Goal: Communication & Community: Answer question/provide support

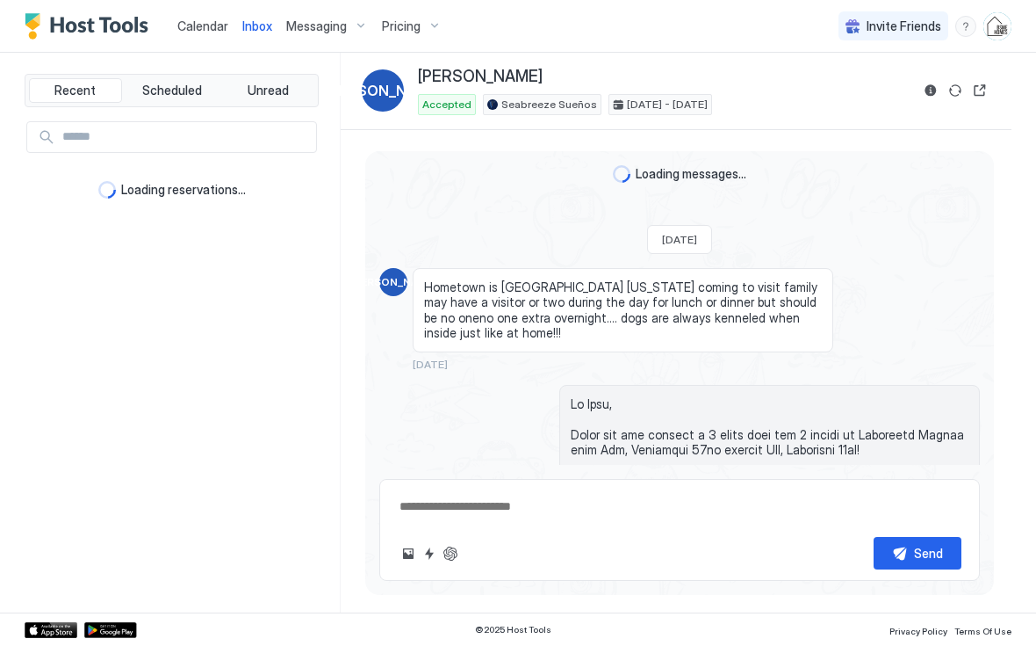
scroll to position [3997, 0]
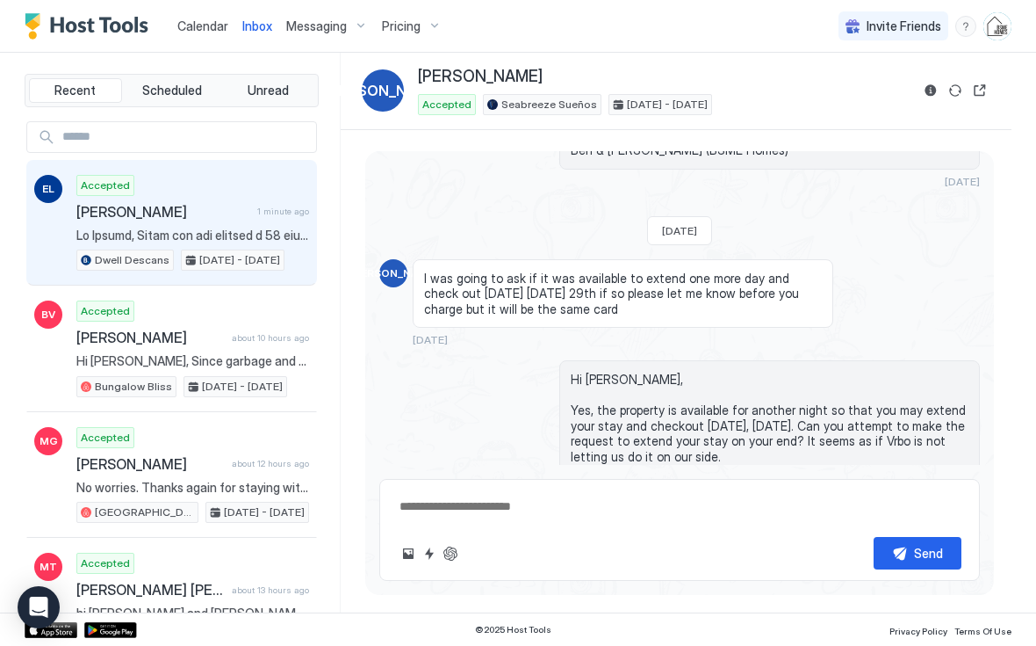
click at [207, 220] on div "Accepted Ethian Longchamp 1 minute ago Dwell Descans [DATE] - [DATE]" at bounding box center [192, 223] width 233 height 97
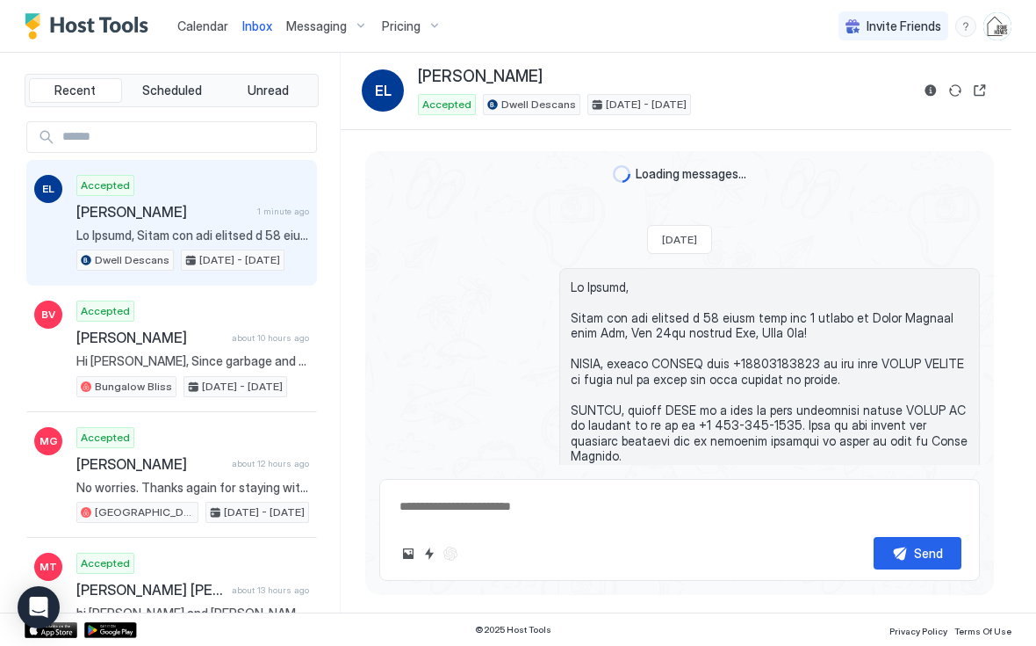
scroll to position [267, 0]
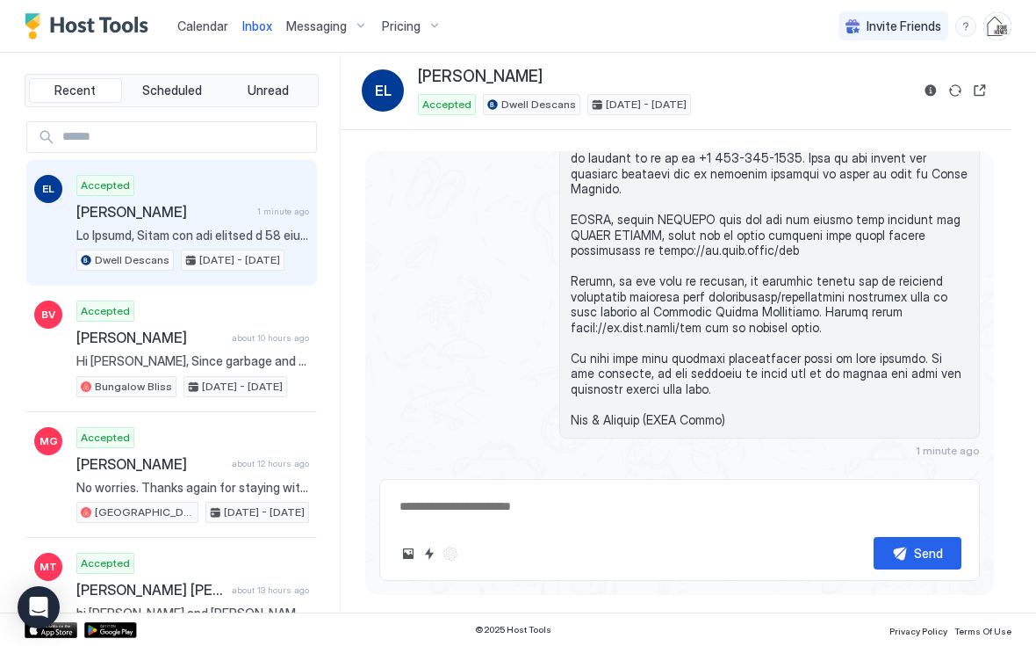
click at [934, 93] on button "Reservation information" at bounding box center [930, 90] width 21 height 21
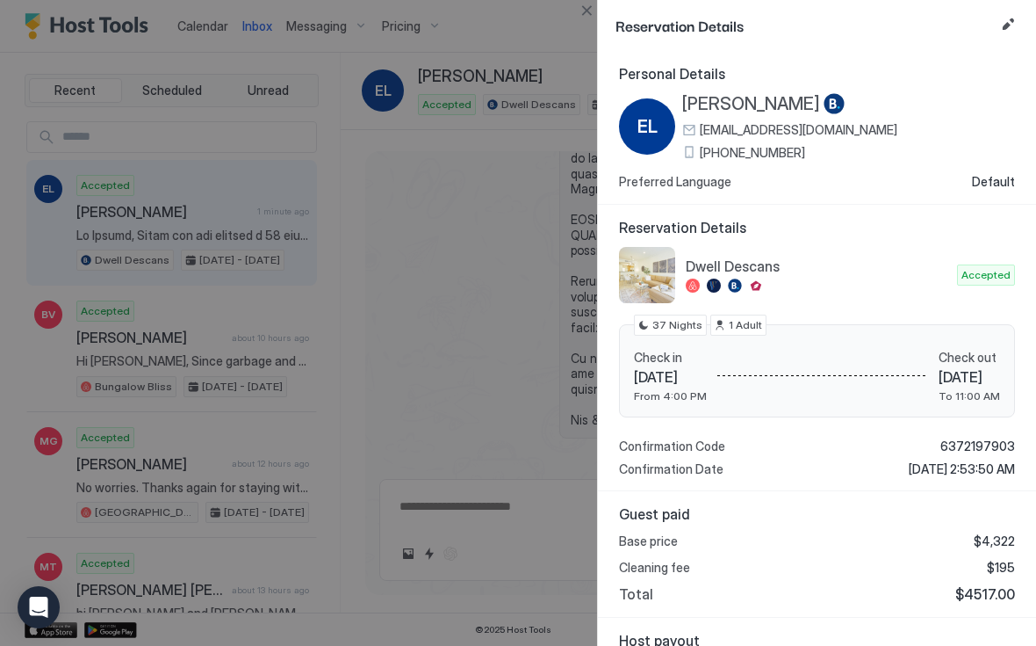
scroll to position [0, 0]
click at [582, 15] on button "Close" at bounding box center [586, 10] width 21 height 21
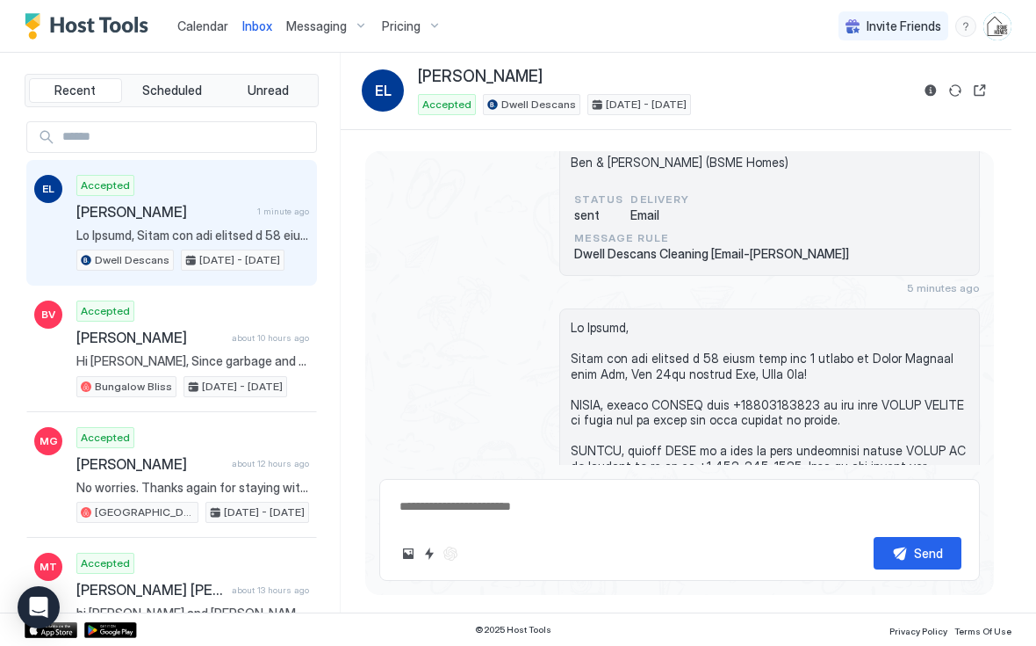
scroll to position [583, 0]
type textarea "*"
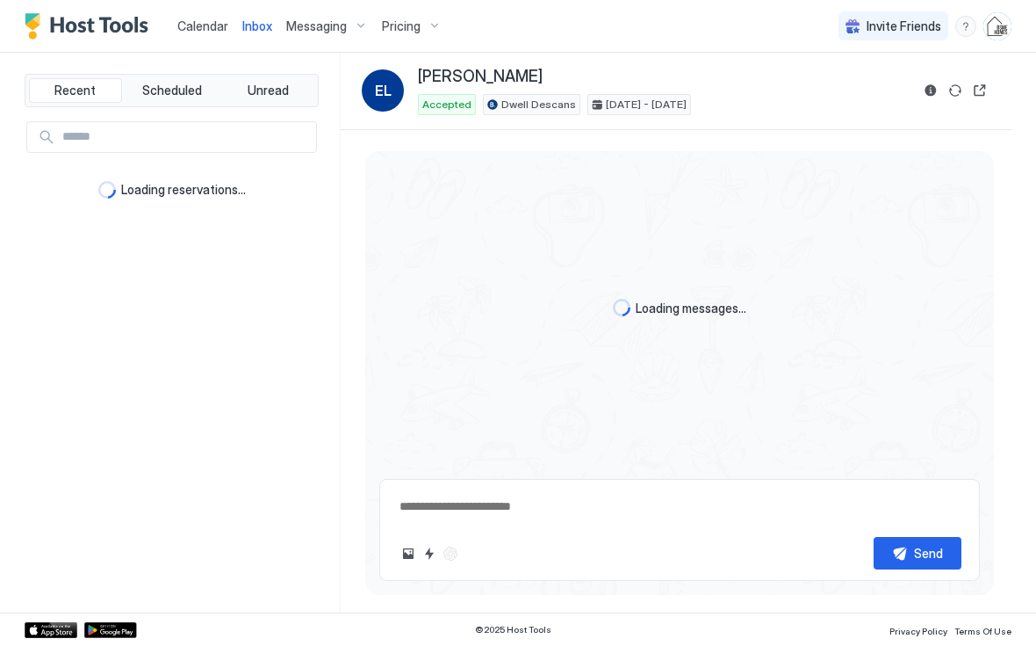
type textarea "*"
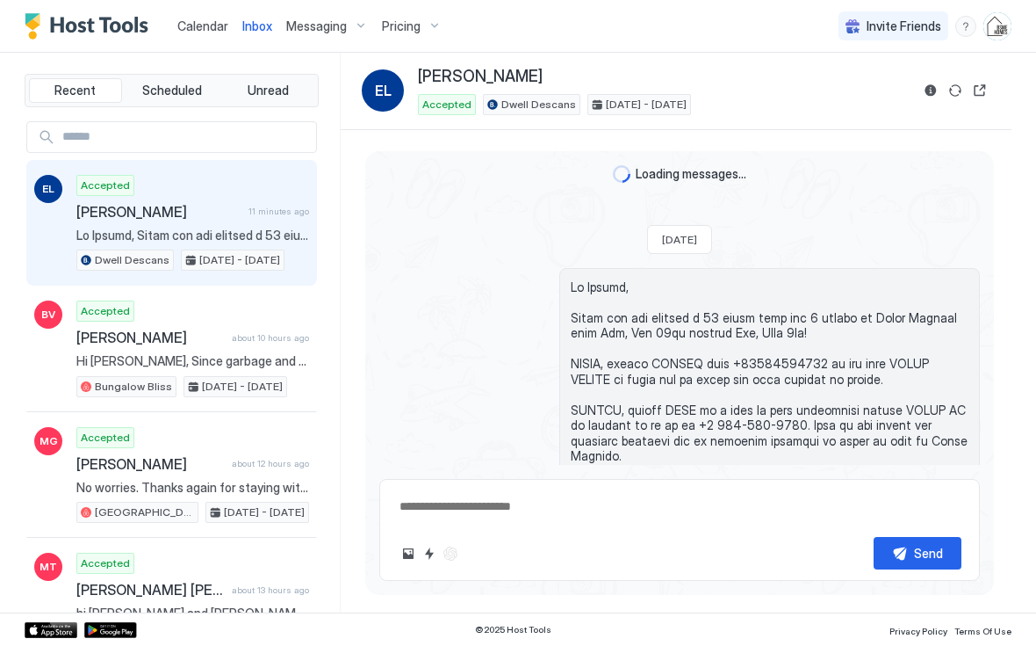
scroll to position [267, 0]
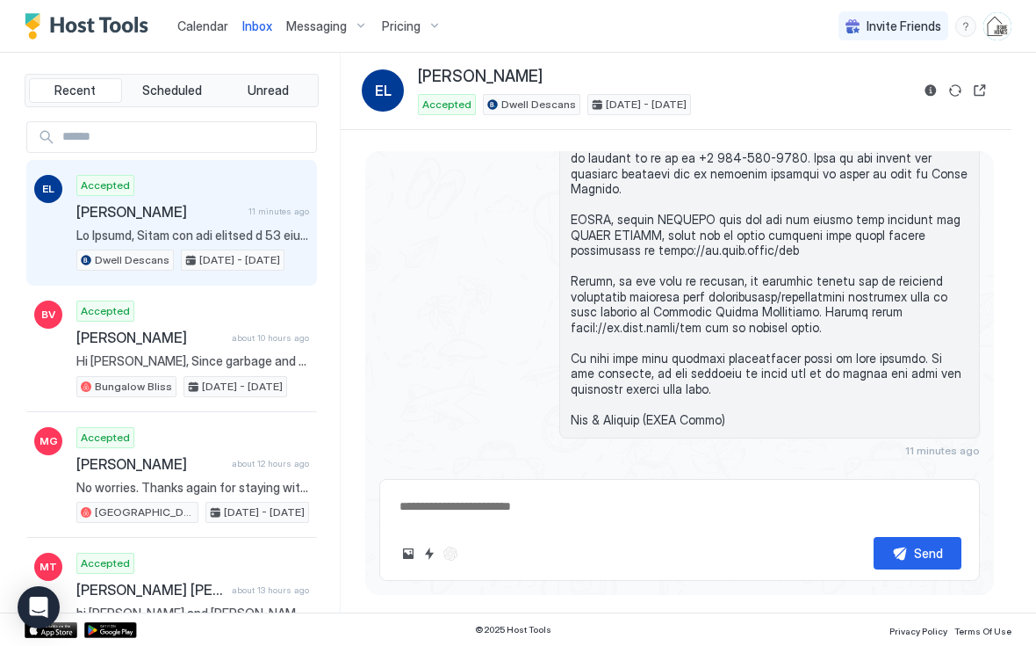
click at [428, 556] on button "Quick reply" at bounding box center [429, 553] width 21 height 21
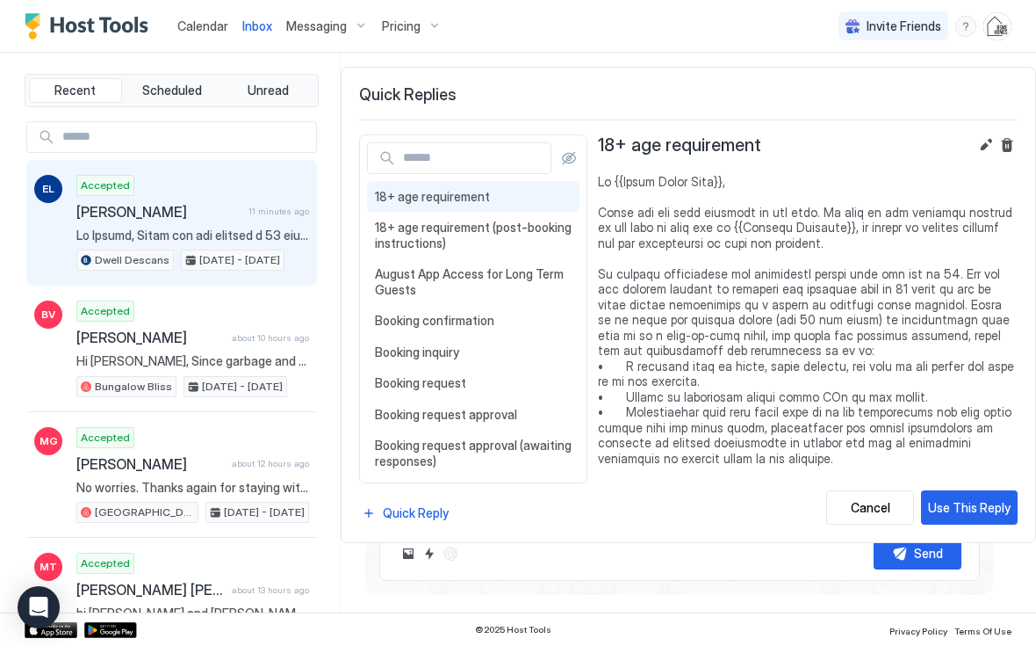
click at [428, 166] on input "Input Field" at bounding box center [473, 158] width 155 height 30
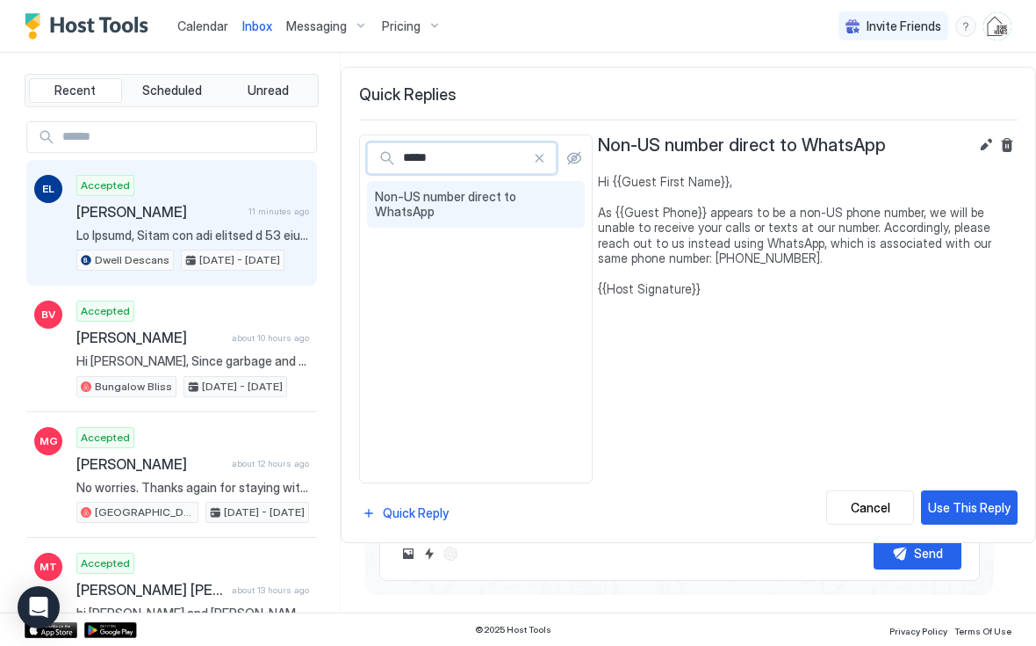
type input "*****"
click at [388, 196] on span "Non-US number direct to WhatsApp" at bounding box center [476, 204] width 202 height 31
click at [954, 515] on div "Use This Reply" at bounding box center [969, 507] width 83 height 18
type textarea "*"
type textarea "**********"
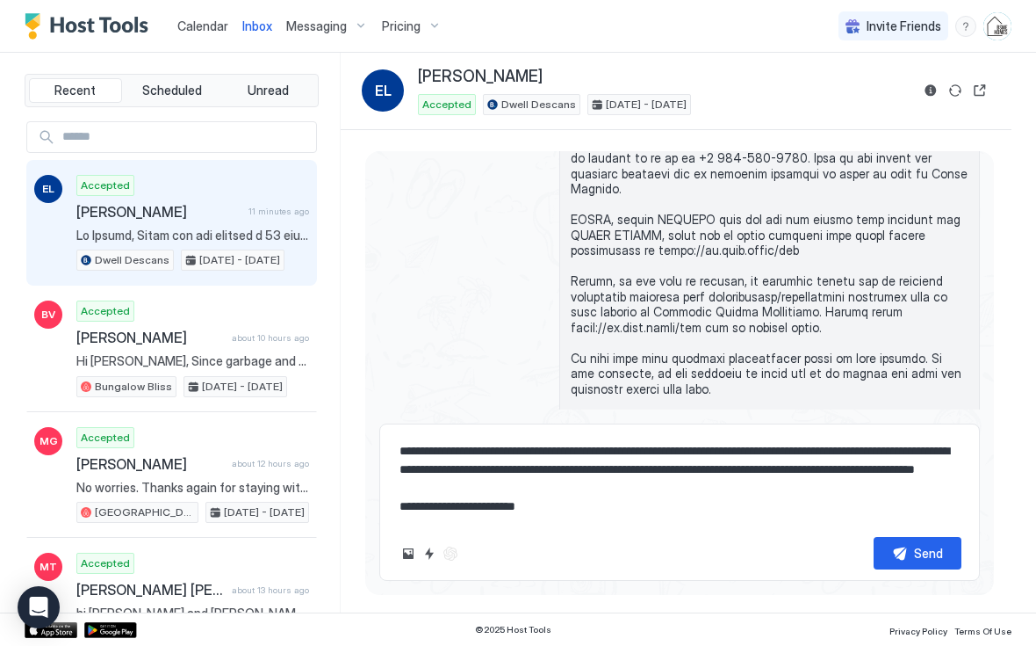
scroll to position [55, 0]
click at [901, 550] on button "Send" at bounding box center [918, 553] width 88 height 32
type textarea "*"
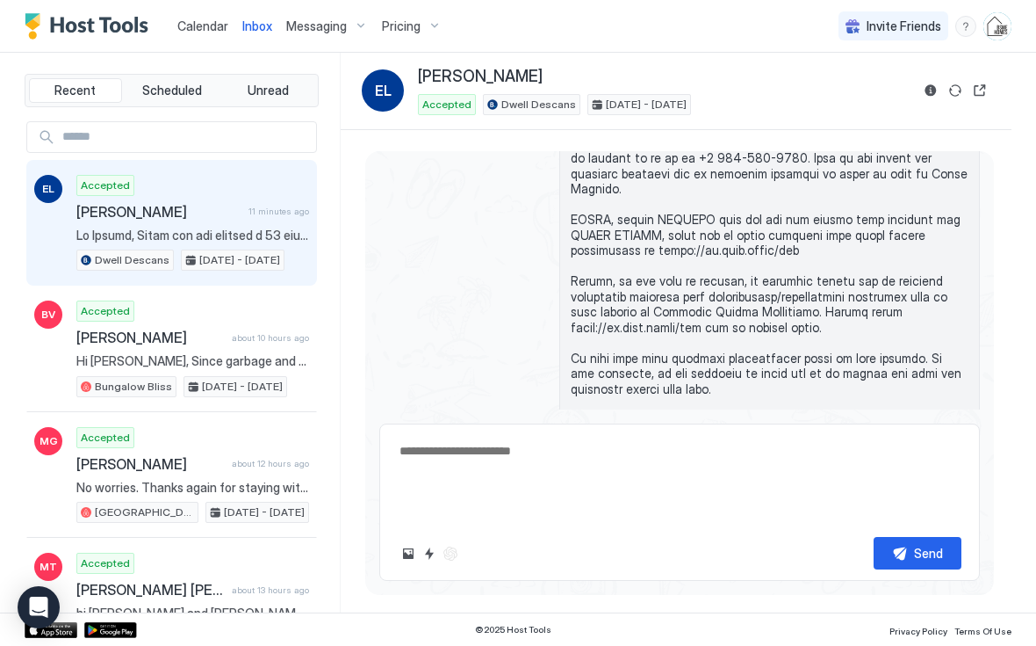
scroll to position [442, 0]
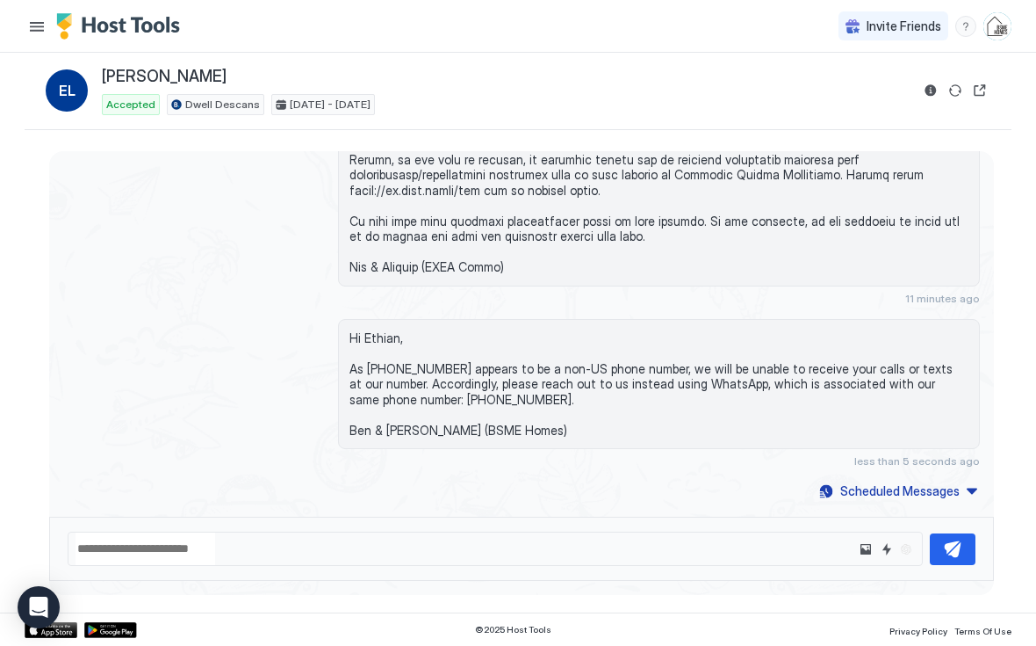
type textarea "*"
